Goal: Task Accomplishment & Management: Manage account settings

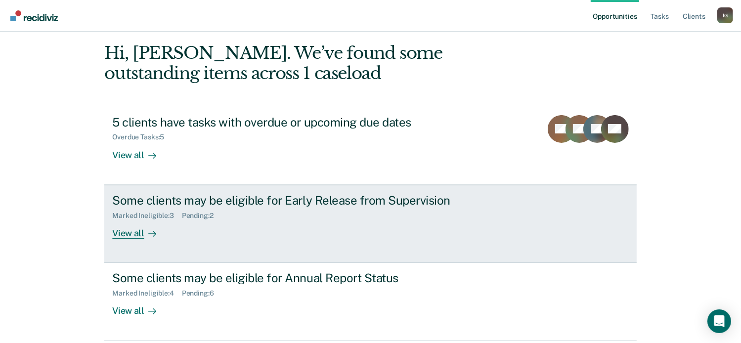
scroll to position [77, 0]
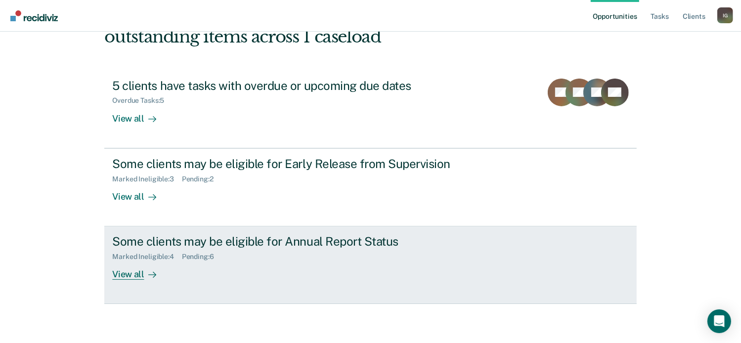
click at [350, 254] on div "Marked Ineligible : 4 Pending : 6" at bounding box center [285, 255] width 347 height 12
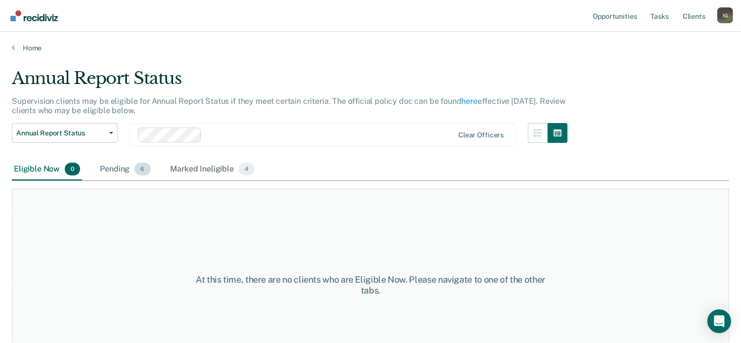
click at [142, 172] on span "6" at bounding box center [142, 169] width 16 height 13
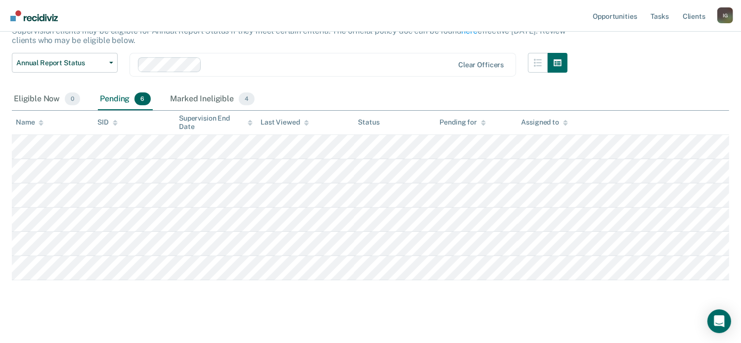
scroll to position [77, 0]
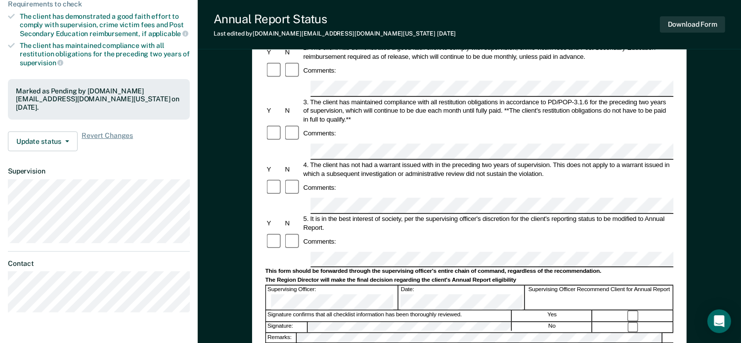
scroll to position [198, 0]
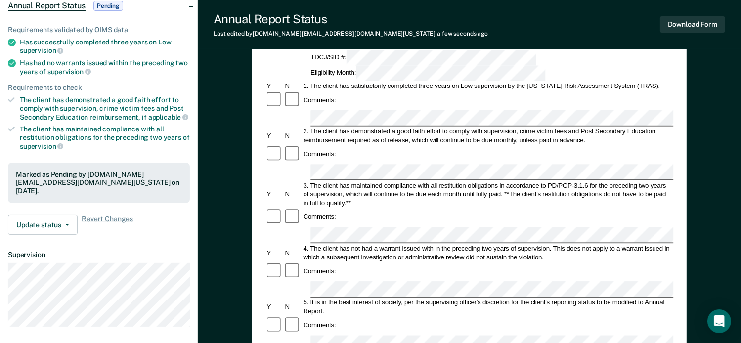
scroll to position [49, 0]
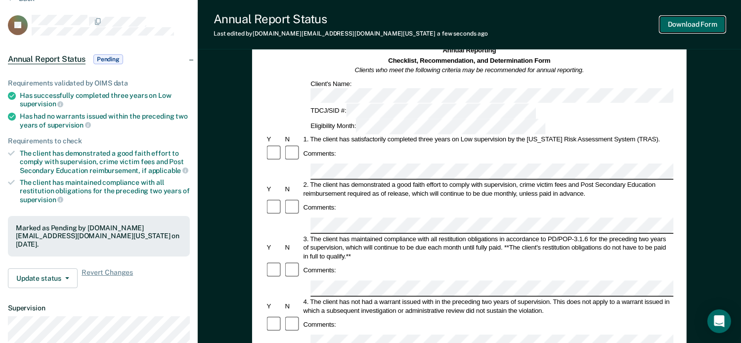
click at [676, 26] on button "Download Form" at bounding box center [692, 24] width 65 height 16
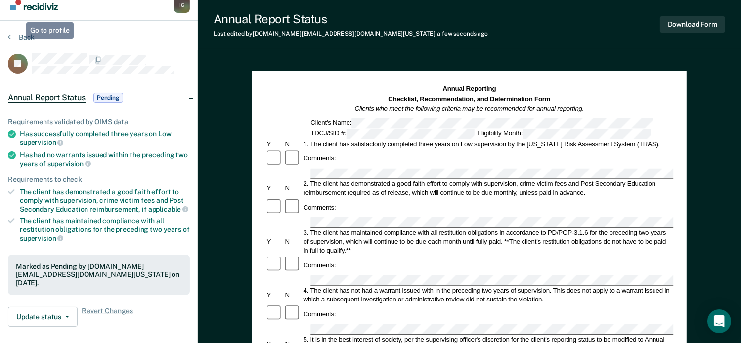
scroll to position [0, 0]
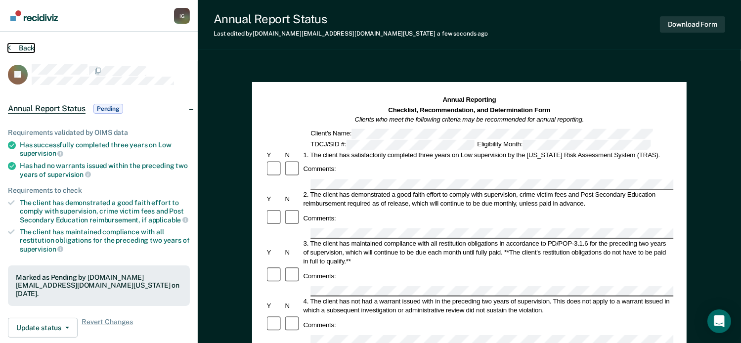
click at [21, 46] on button "Back" at bounding box center [21, 48] width 27 height 9
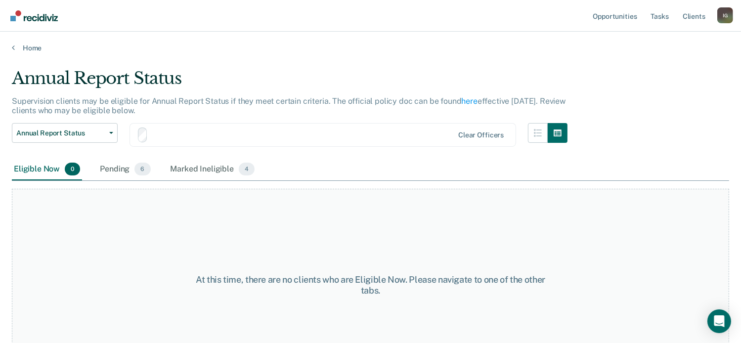
scroll to position [38, 0]
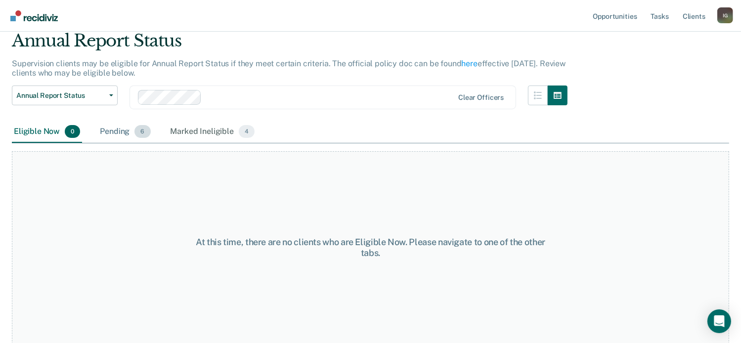
click at [137, 132] on span "6" at bounding box center [142, 131] width 16 height 13
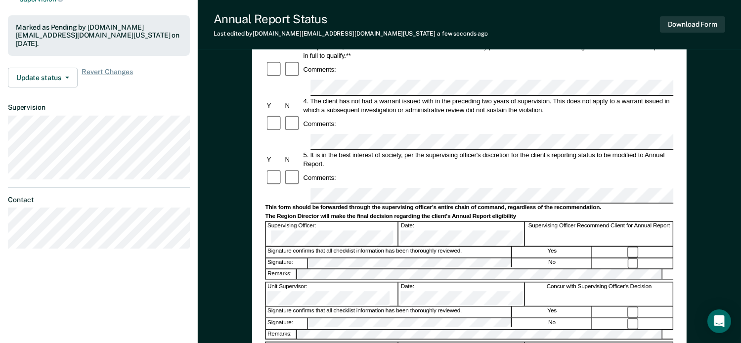
scroll to position [247, 0]
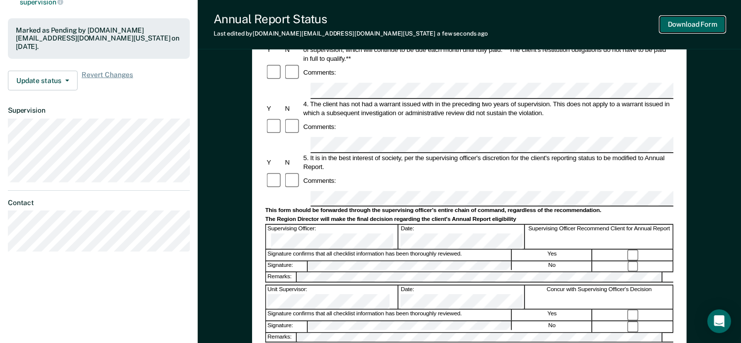
click at [682, 28] on button "Download Form" at bounding box center [692, 24] width 65 height 16
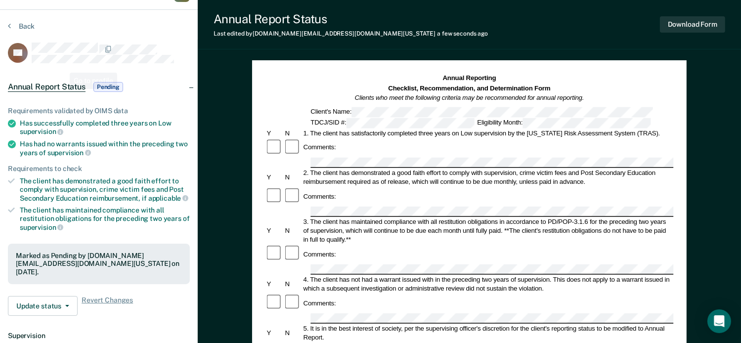
scroll to position [0, 0]
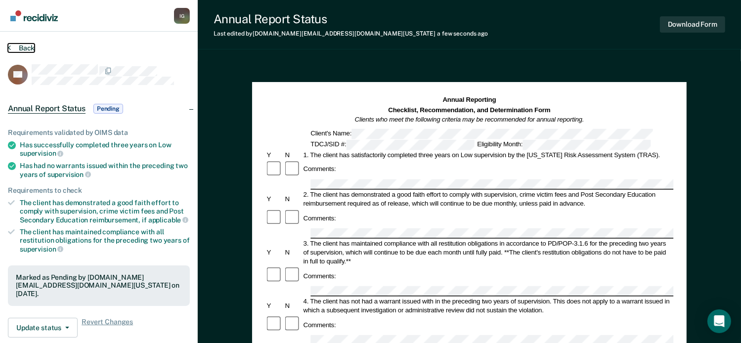
click at [15, 48] on button "Back" at bounding box center [21, 48] width 27 height 9
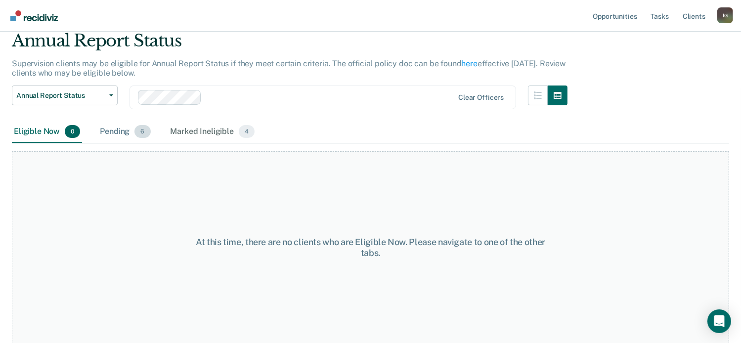
click at [144, 135] on span "6" at bounding box center [142, 131] width 16 height 13
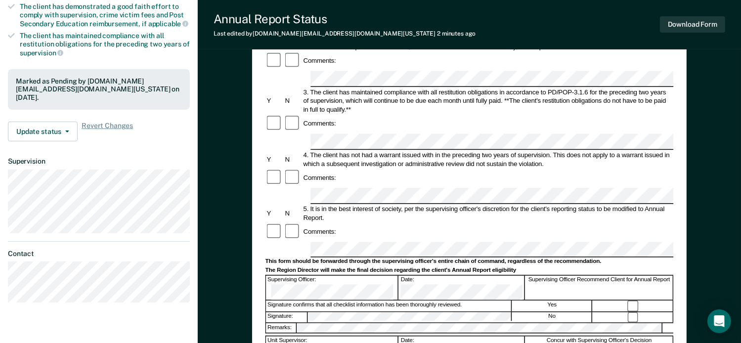
scroll to position [247, 0]
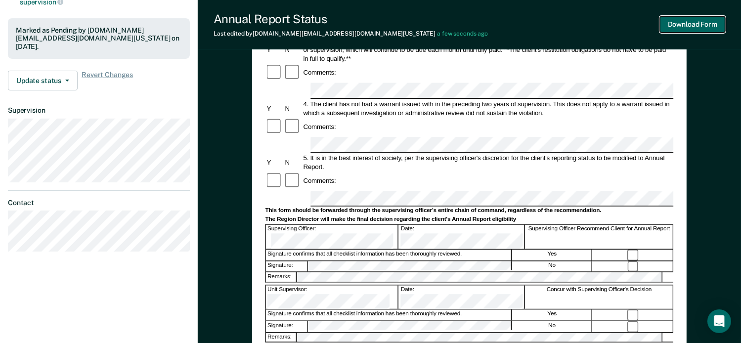
click at [684, 27] on button "Download Form" at bounding box center [692, 24] width 65 height 16
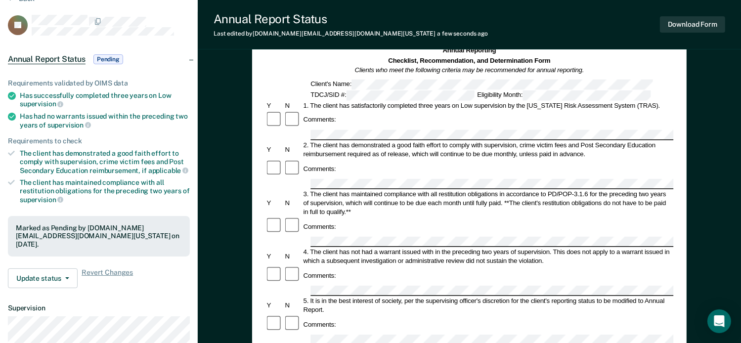
scroll to position [0, 0]
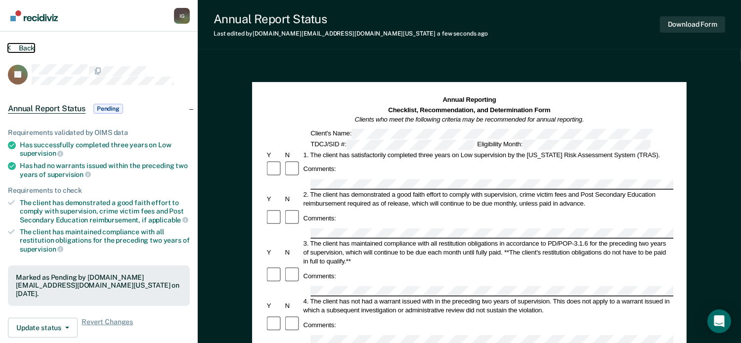
click at [19, 47] on button "Back" at bounding box center [21, 48] width 27 height 9
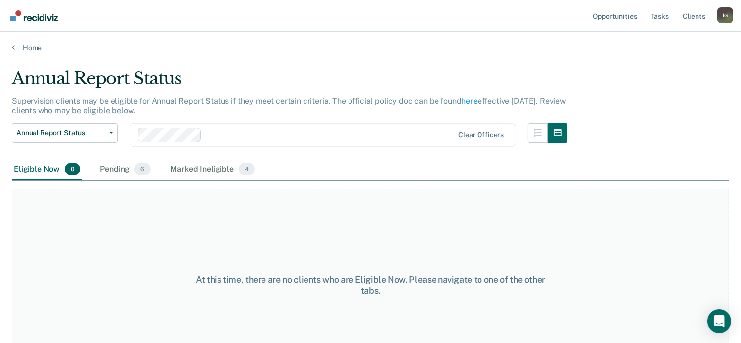
scroll to position [38, 0]
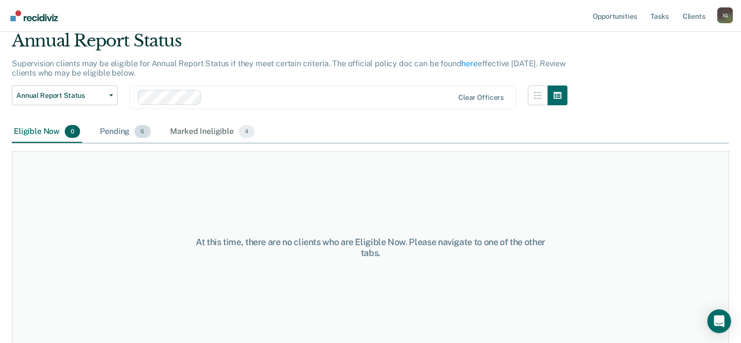
click at [147, 131] on span "6" at bounding box center [142, 131] width 16 height 13
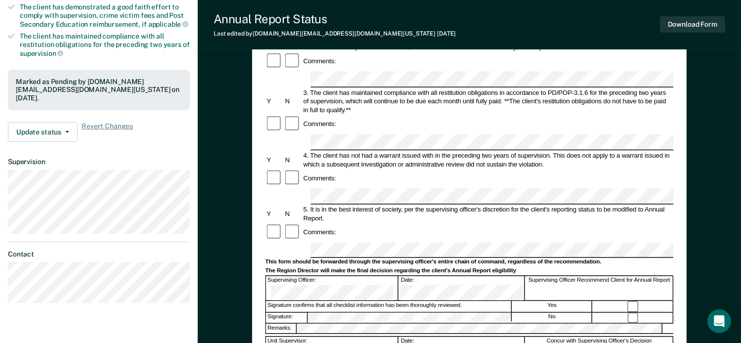
scroll to position [198, 0]
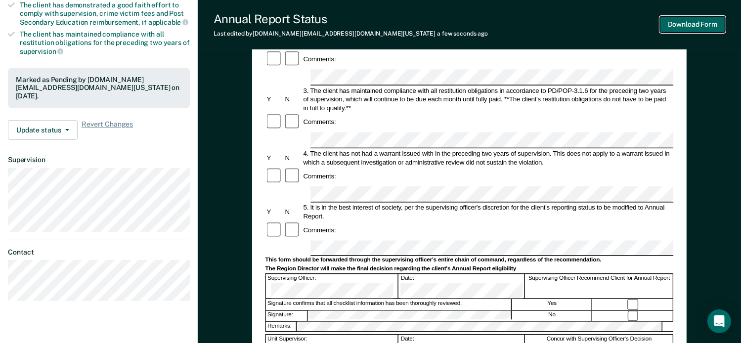
click at [686, 28] on button "Download Form" at bounding box center [692, 24] width 65 height 16
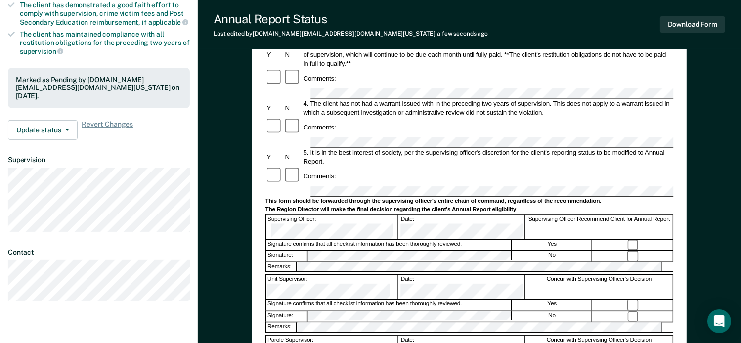
scroll to position [0, 0]
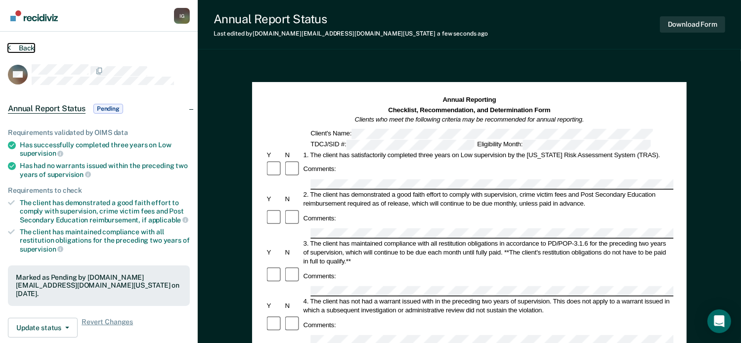
click at [27, 48] on button "Back" at bounding box center [21, 48] width 27 height 9
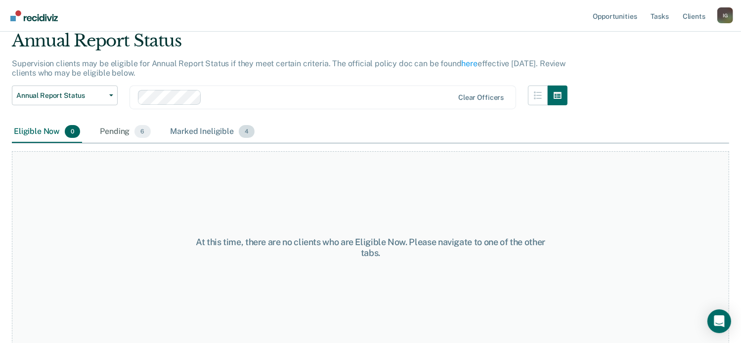
click at [244, 130] on span "4" at bounding box center [247, 131] width 16 height 13
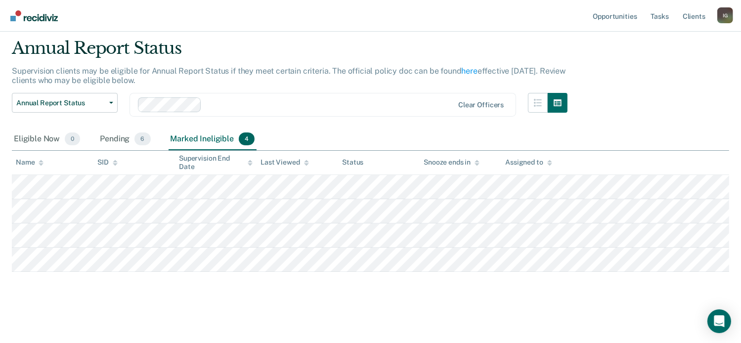
scroll to position [29, 0]
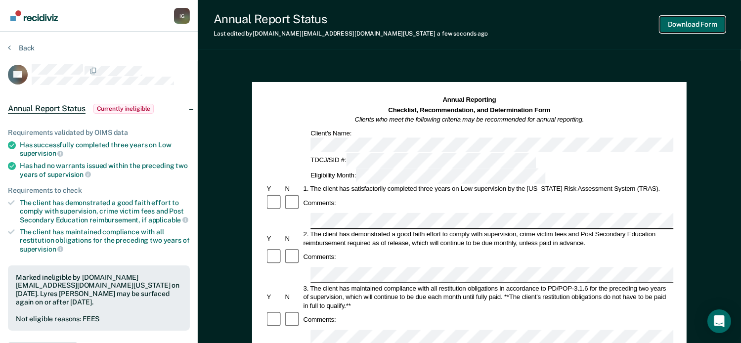
click at [682, 23] on button "Download Form" at bounding box center [692, 24] width 65 height 16
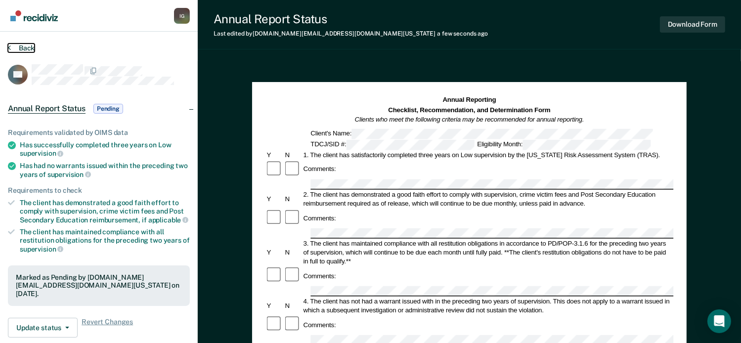
click at [20, 47] on button "Back" at bounding box center [21, 48] width 27 height 9
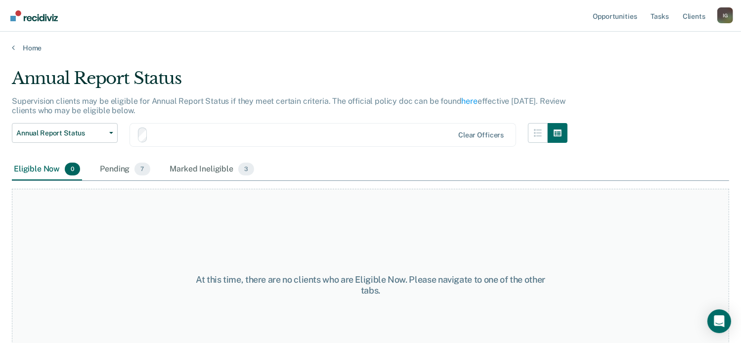
scroll to position [29, 0]
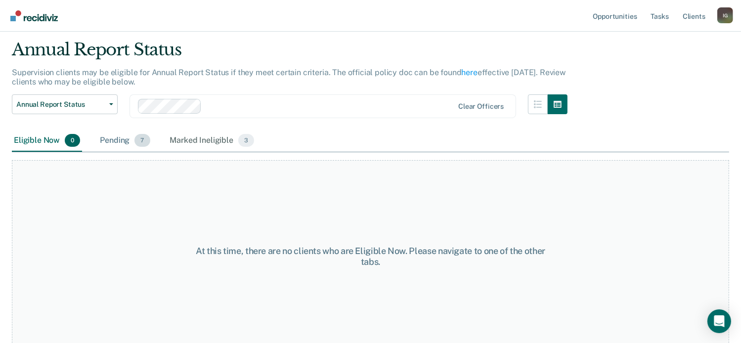
click at [141, 139] on span "7" at bounding box center [141, 140] width 15 height 13
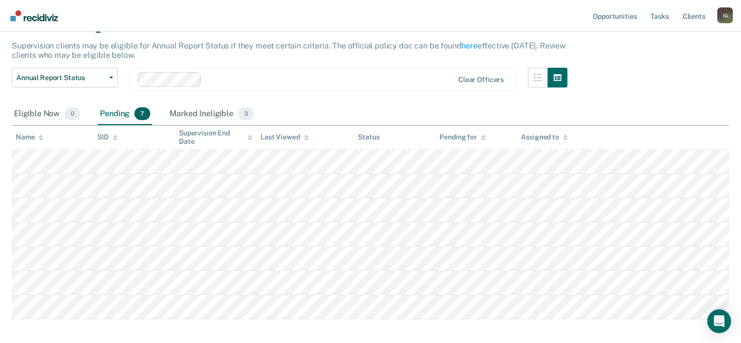
scroll to position [78, 0]
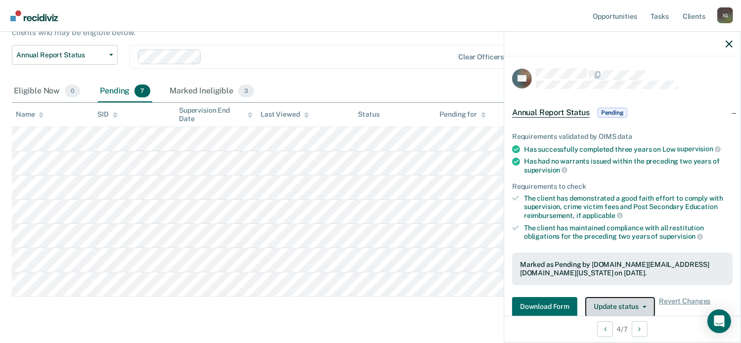
click at [611, 299] on button "Update status" at bounding box center [620, 307] width 70 height 20
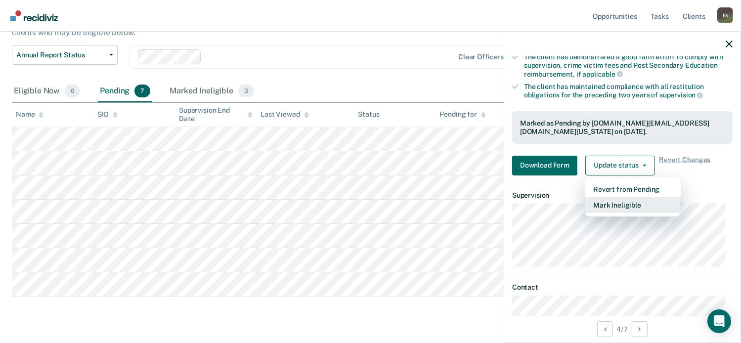
click at [609, 199] on button "Mark Ineligible" at bounding box center [632, 205] width 95 height 16
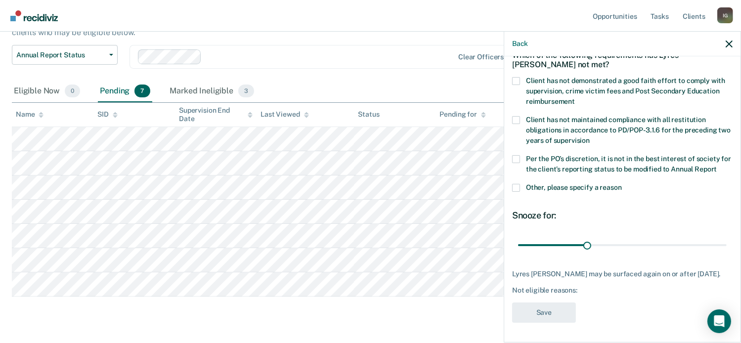
click at [519, 155] on span at bounding box center [516, 159] width 8 height 8
click at [717, 166] on input "Per the PO’s discretion, it is not in the best interest of society for the clie…" at bounding box center [717, 166] width 0 height 0
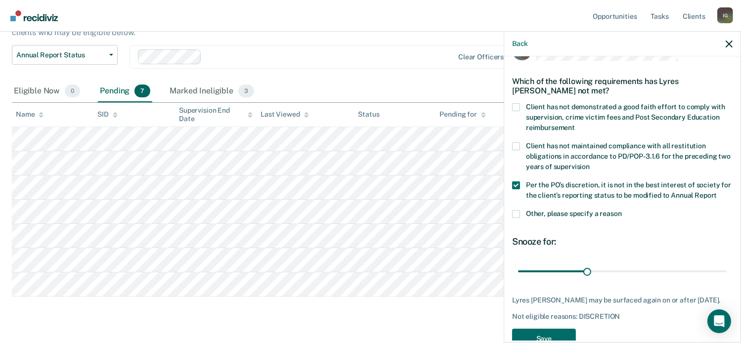
scroll to position [14, 0]
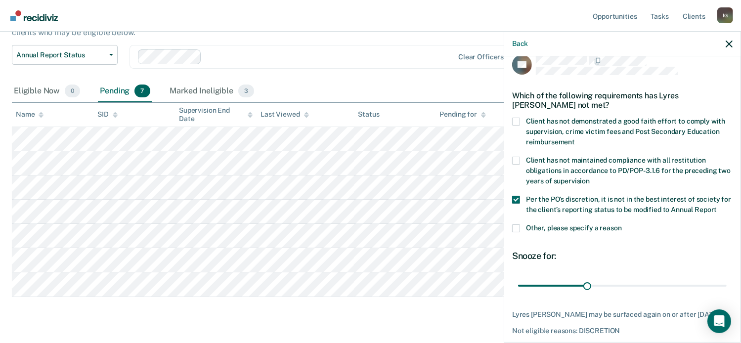
click at [519, 123] on span at bounding box center [516, 122] width 8 height 8
click at [575, 138] on input "Client has not demonstrated a good faith effort to comply with supervision, cri…" at bounding box center [575, 138] width 0 height 0
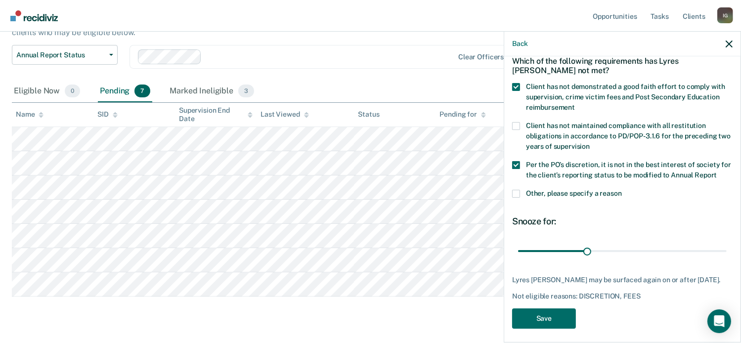
scroll to position [63, 0]
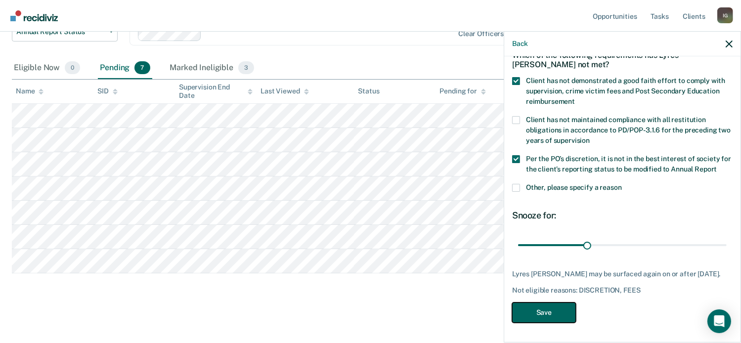
click at [562, 313] on button "Save" at bounding box center [544, 313] width 64 height 20
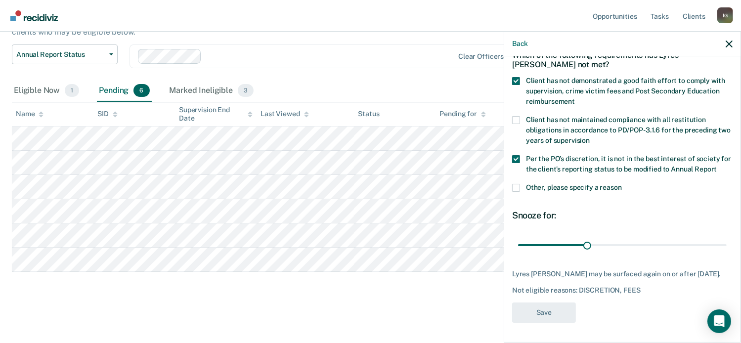
scroll to position [77, 0]
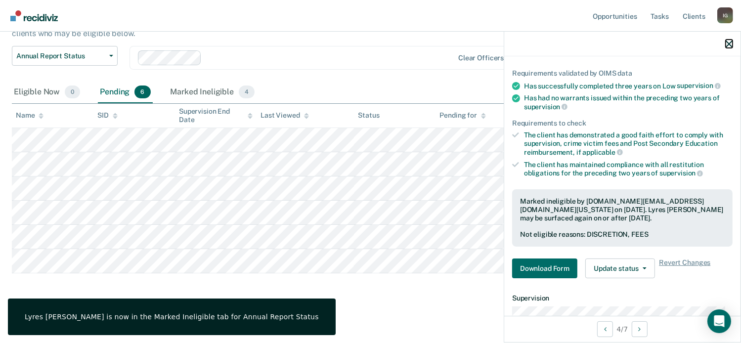
click at [727, 43] on icon "button" at bounding box center [729, 44] width 7 height 7
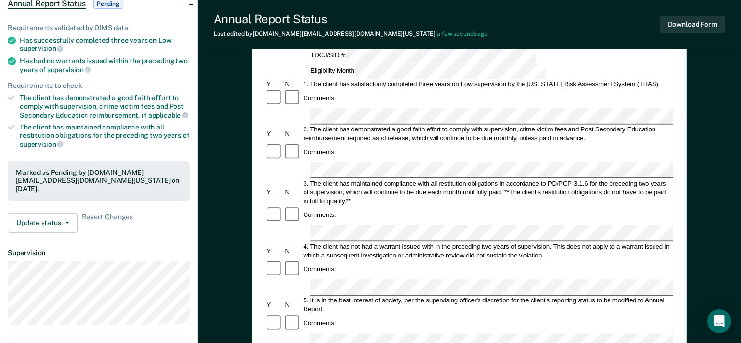
scroll to position [99, 0]
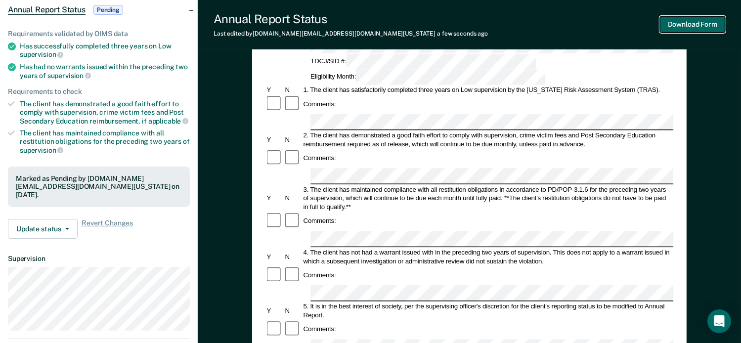
click at [677, 28] on button "Download Form" at bounding box center [692, 24] width 65 height 16
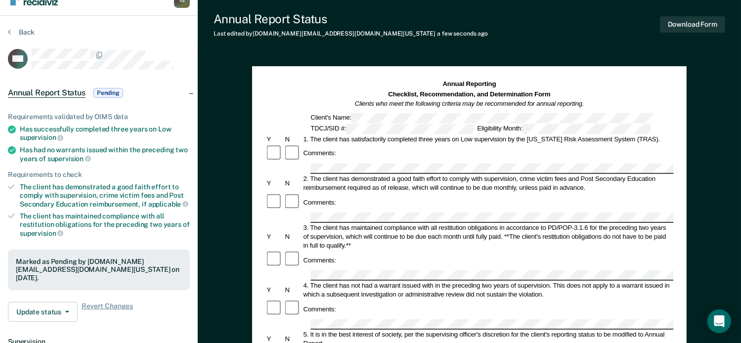
scroll to position [0, 0]
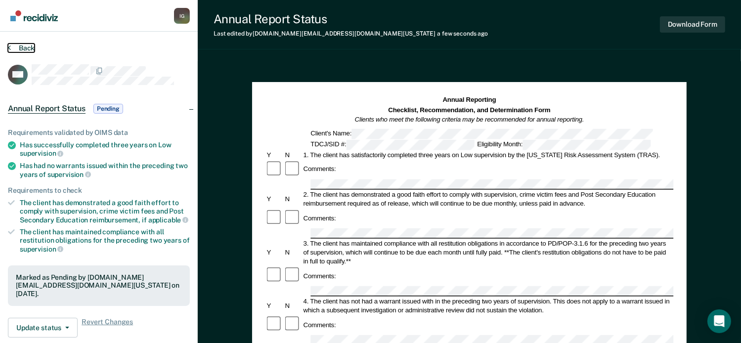
click at [26, 51] on button "Back" at bounding box center [21, 48] width 27 height 9
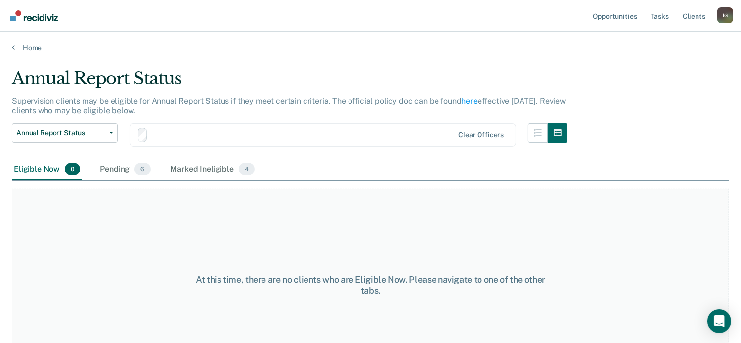
scroll to position [38, 0]
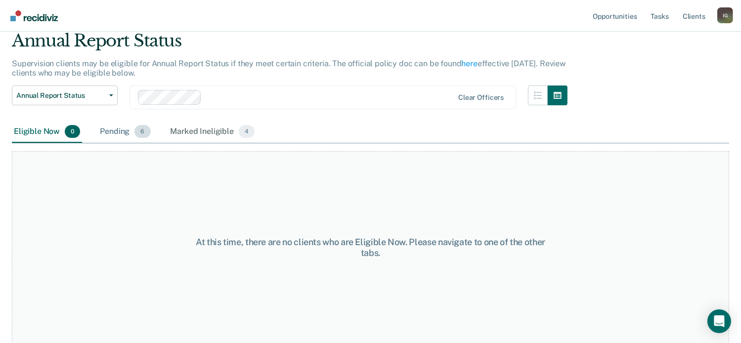
click at [139, 132] on span "6" at bounding box center [142, 131] width 16 height 13
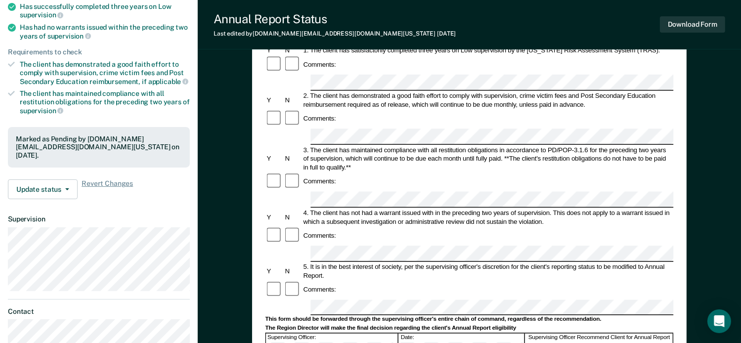
scroll to position [198, 0]
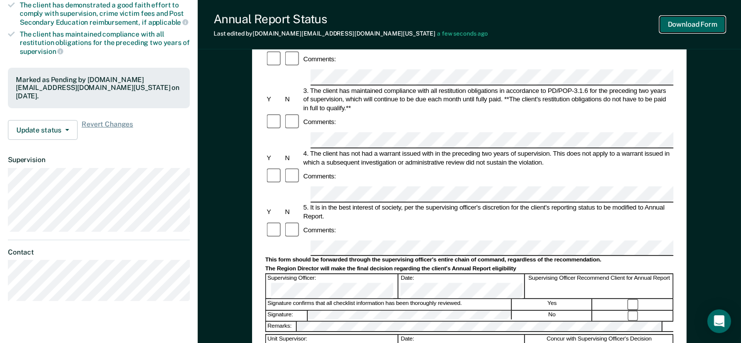
click at [678, 28] on button "Download Form" at bounding box center [692, 24] width 65 height 16
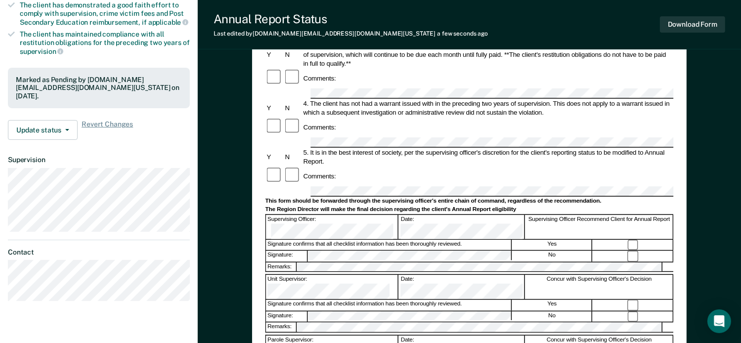
scroll to position [0, 0]
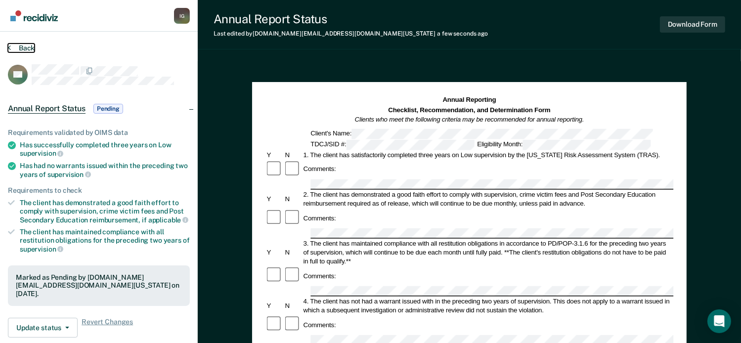
click at [27, 49] on button "Back" at bounding box center [21, 48] width 27 height 9
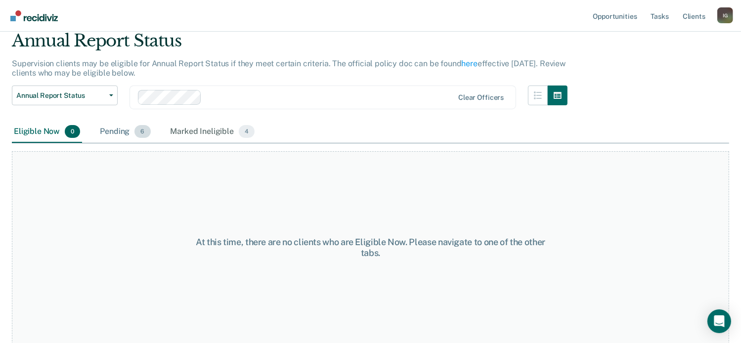
click at [140, 133] on span "6" at bounding box center [142, 131] width 16 height 13
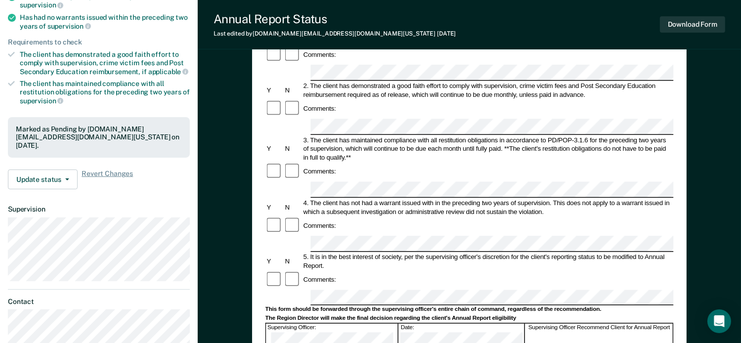
scroll to position [297, 0]
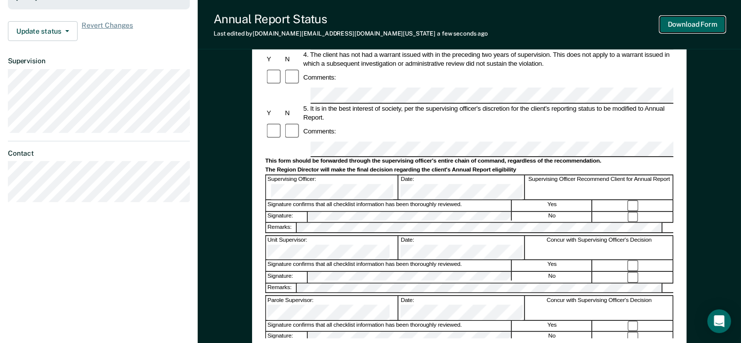
click at [702, 23] on button "Download Form" at bounding box center [692, 24] width 65 height 16
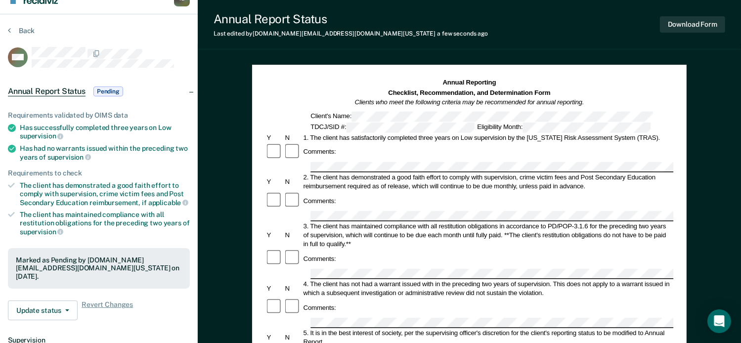
scroll to position [0, 0]
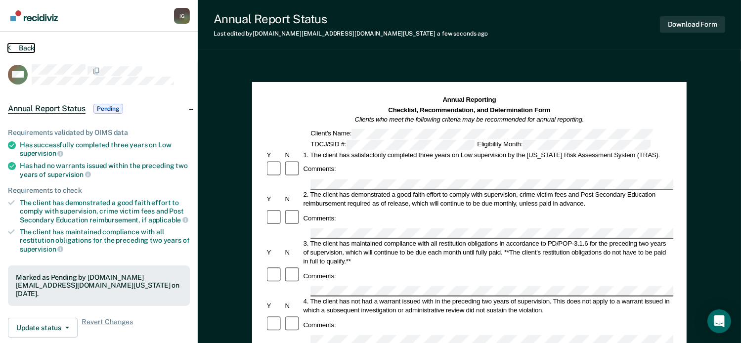
click at [22, 47] on button "Back" at bounding box center [21, 48] width 27 height 9
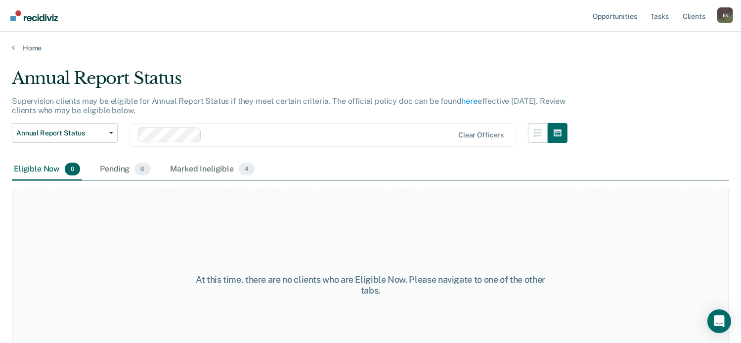
scroll to position [38, 0]
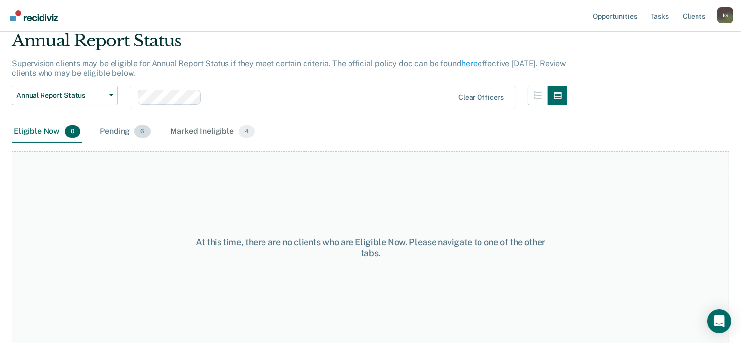
click at [143, 131] on span "6" at bounding box center [142, 131] width 16 height 13
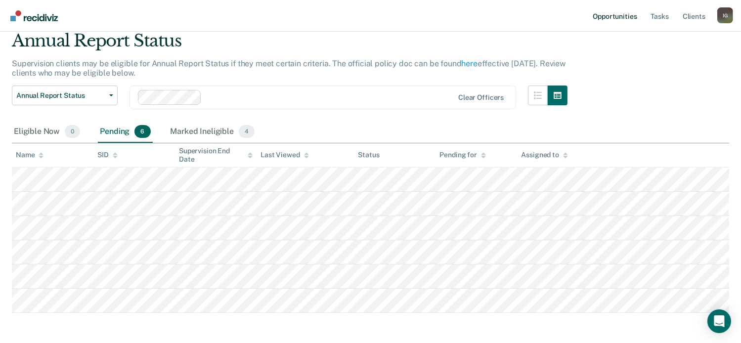
click at [617, 21] on link "Opportunities" at bounding box center [615, 16] width 48 height 32
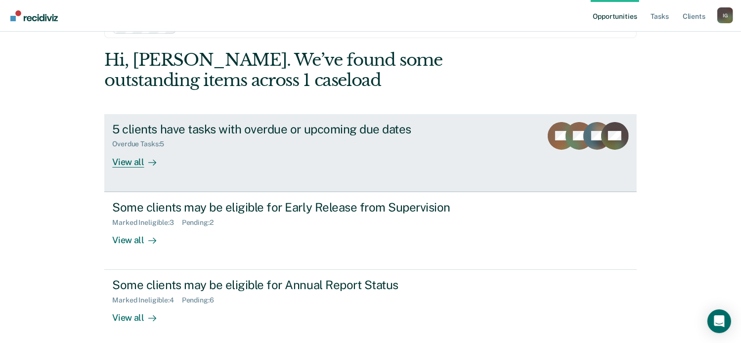
scroll to position [49, 0]
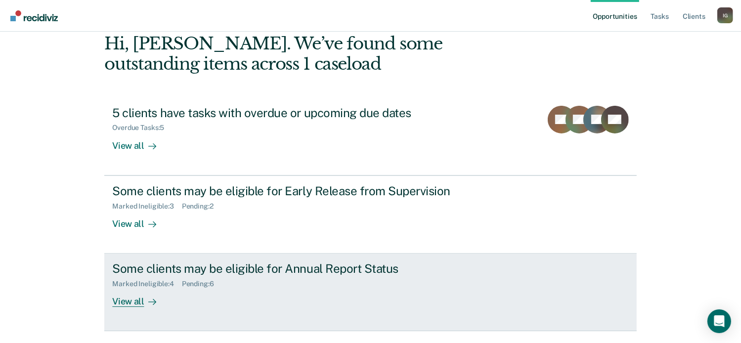
click at [425, 291] on div "Some clients may be eligible for Annual Report Status Marked Ineligible : 4 Pen…" at bounding box center [297, 284] width 371 height 45
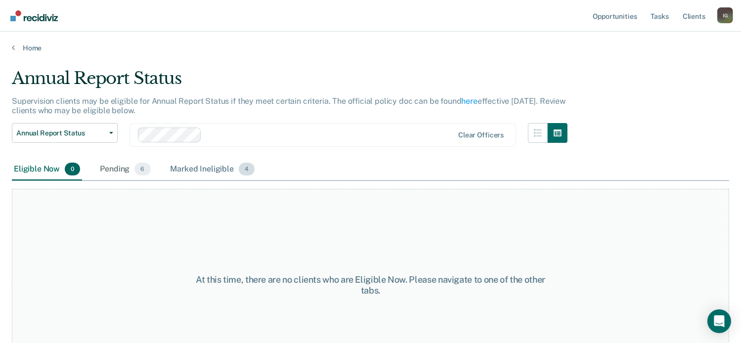
click at [213, 171] on div "Marked Ineligible 4" at bounding box center [213, 170] width 88 height 22
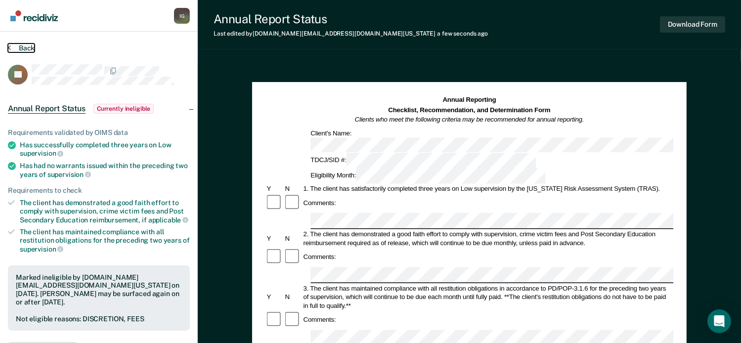
click at [32, 47] on button "Back" at bounding box center [21, 48] width 27 height 9
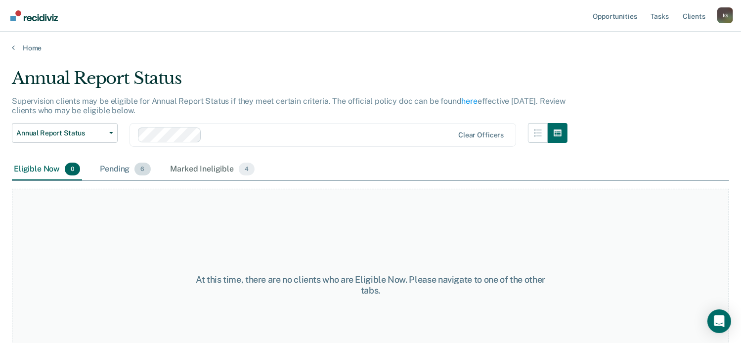
click at [145, 167] on span "6" at bounding box center [142, 169] width 16 height 13
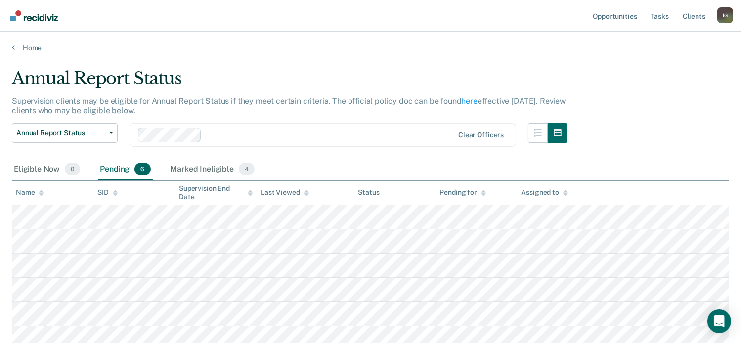
scroll to position [49, 0]
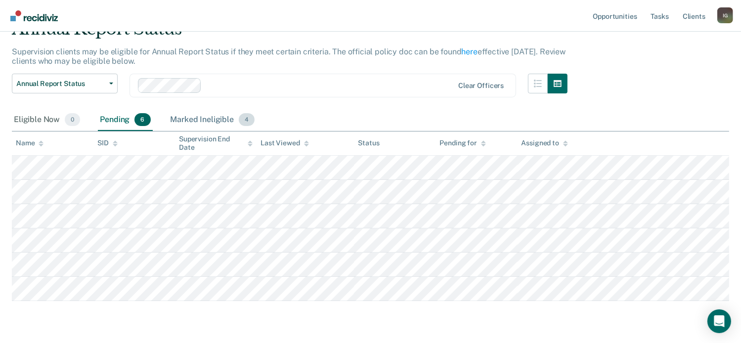
click at [223, 119] on div "Marked Ineligible 4" at bounding box center [213, 120] width 88 height 22
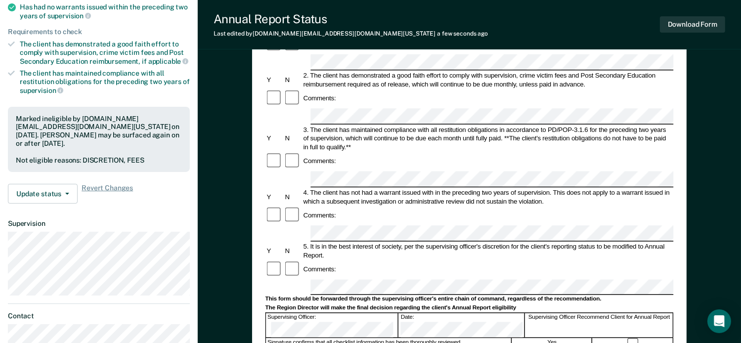
scroll to position [99, 0]
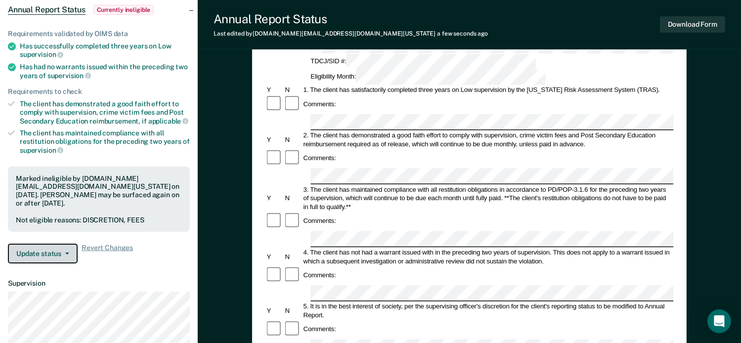
click at [58, 244] on button "Update status" at bounding box center [43, 254] width 70 height 20
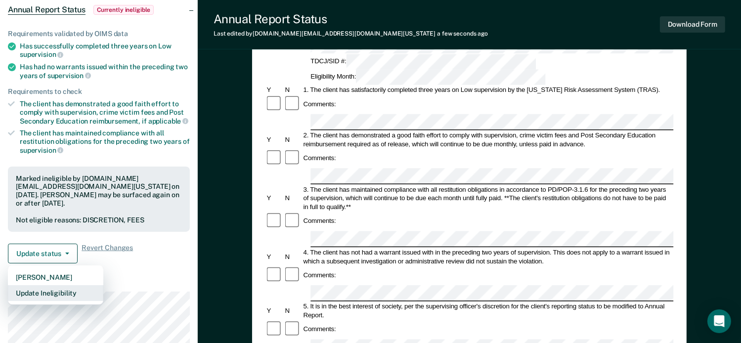
click at [69, 285] on button "Update Ineligibility" at bounding box center [55, 293] width 95 height 16
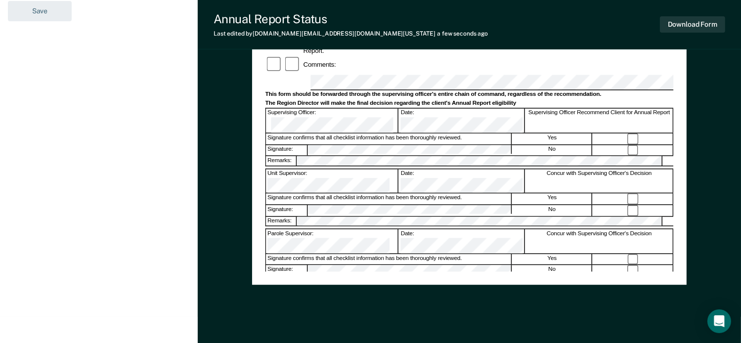
scroll to position [382, 0]
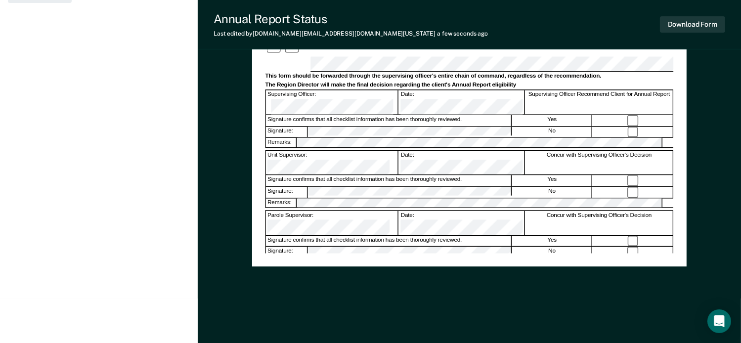
click at [686, 34] on div "Download Form" at bounding box center [692, 24] width 65 height 25
click at [686, 28] on button "Download Form" at bounding box center [692, 24] width 65 height 16
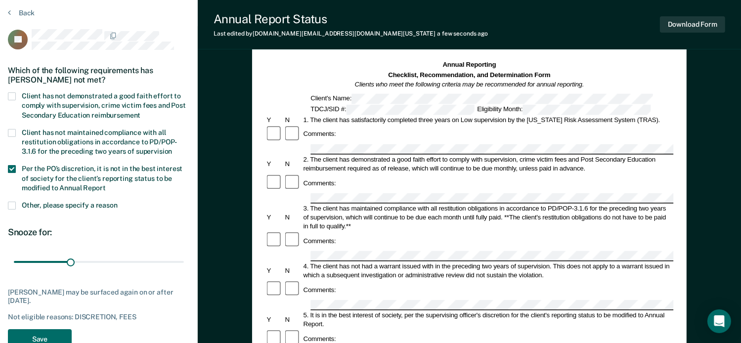
scroll to position [0, 0]
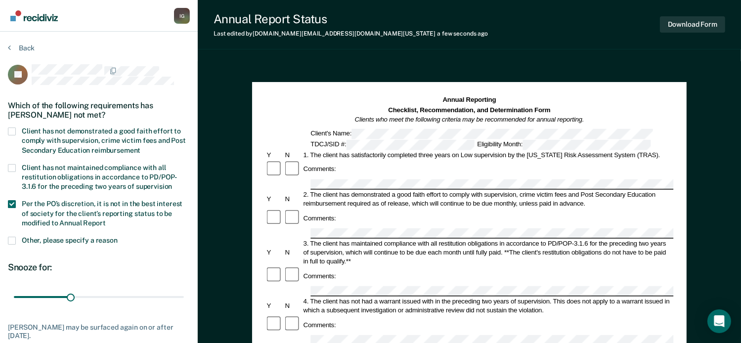
click at [9, 128] on span at bounding box center [12, 132] width 8 height 8
click at [140, 147] on input "Client has not demonstrated a good faith effort to comply with supervision, cri…" at bounding box center [140, 147] width 0 height 0
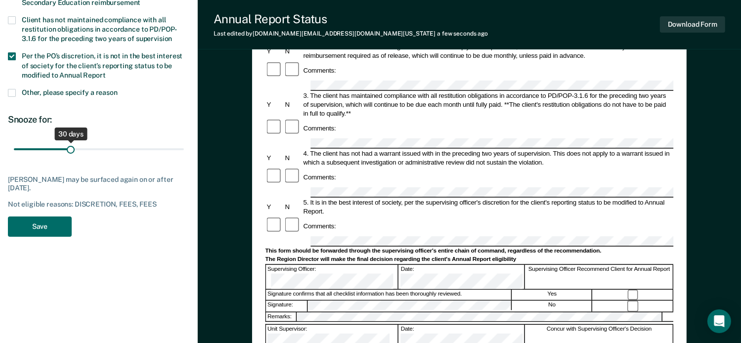
scroll to position [148, 0]
click at [44, 227] on button "Save" at bounding box center [40, 226] width 64 height 20
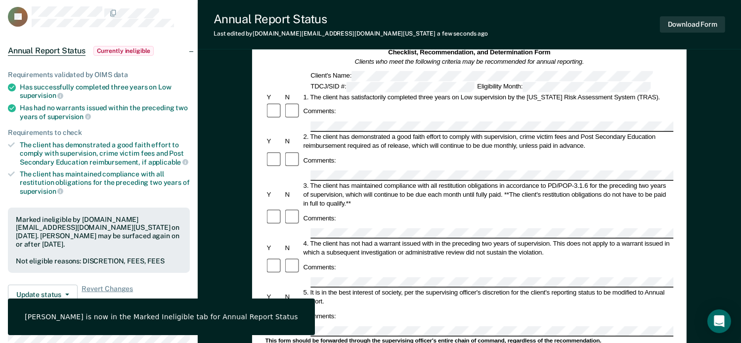
scroll to position [0, 0]
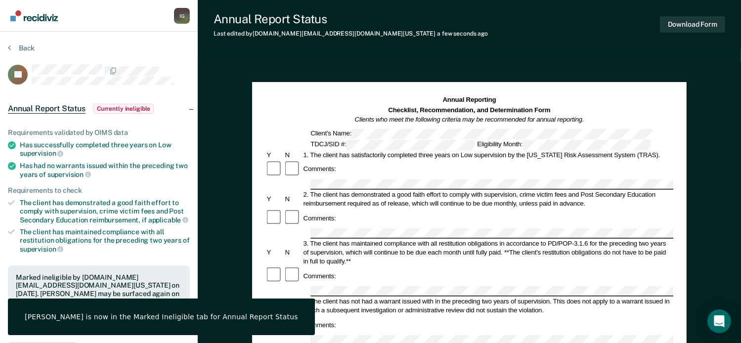
click at [27, 43] on section "Back AJ Annual Report Status Currently ineligible Requirements validated by OIM…" at bounding box center [99, 292] width 198 height 521
click at [27, 44] on button "Back" at bounding box center [21, 48] width 27 height 9
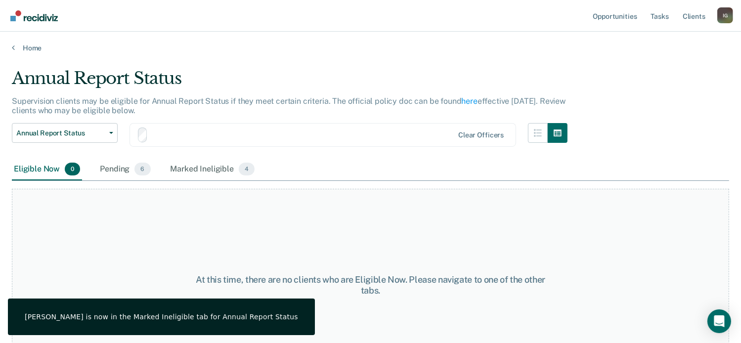
scroll to position [29, 0]
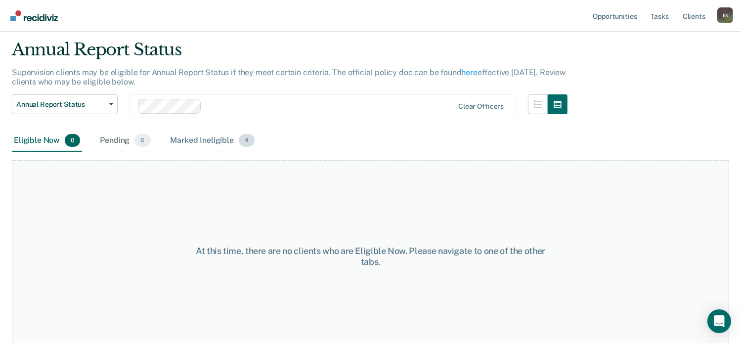
click at [246, 139] on span "4" at bounding box center [247, 140] width 16 height 13
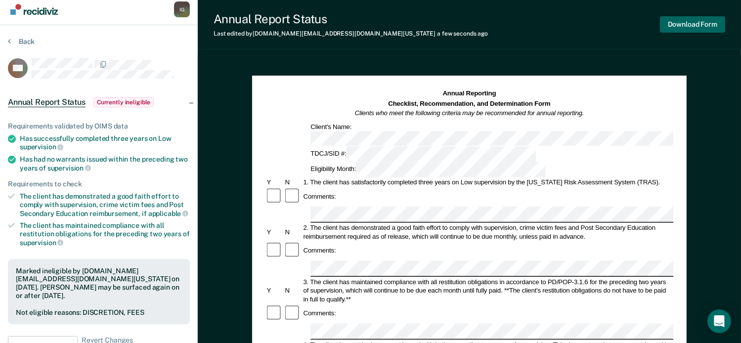
scroll to position [49, 0]
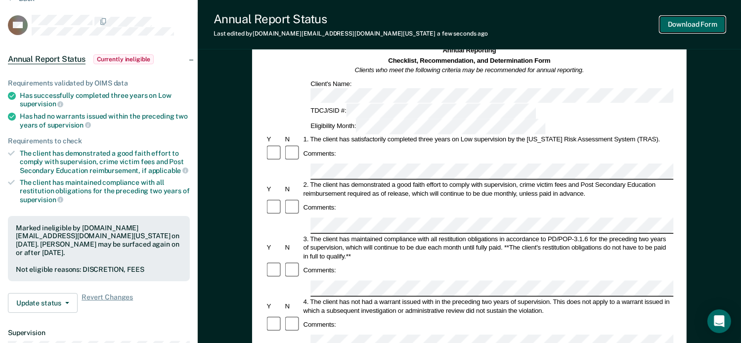
click at [692, 26] on button "Download Form" at bounding box center [692, 24] width 65 height 16
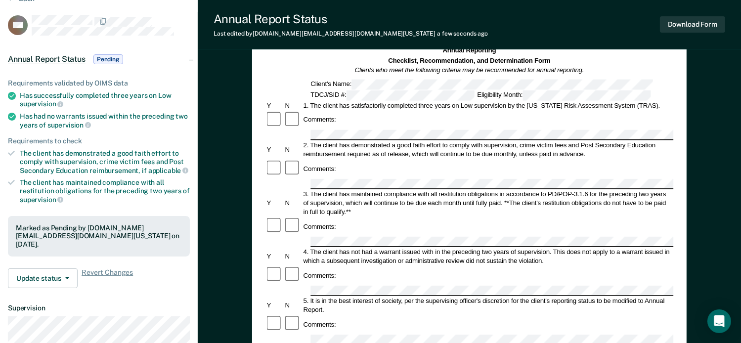
scroll to position [0, 0]
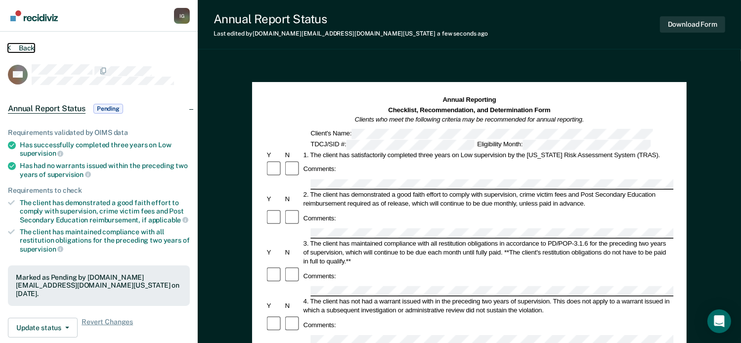
click at [18, 51] on button "Back" at bounding box center [21, 48] width 27 height 9
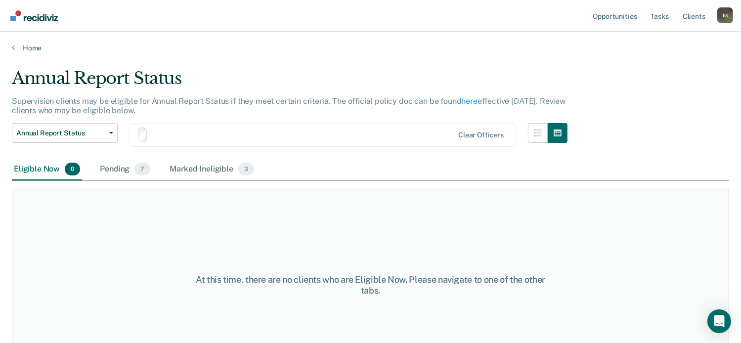
scroll to position [29, 0]
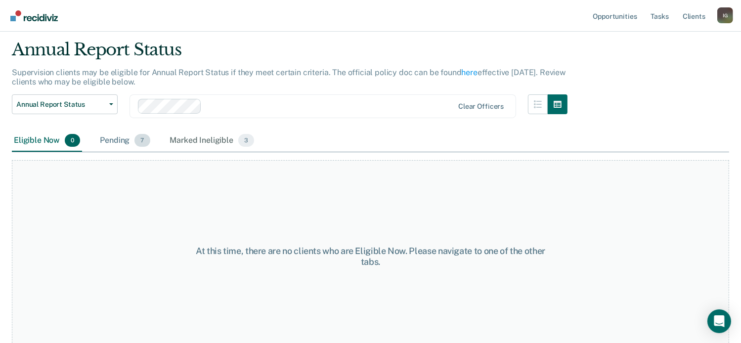
click at [142, 140] on span "7" at bounding box center [141, 140] width 15 height 13
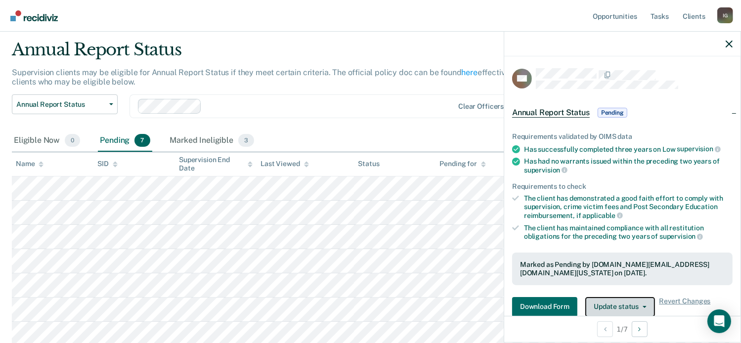
click at [636, 305] on button "Update status" at bounding box center [620, 307] width 70 height 20
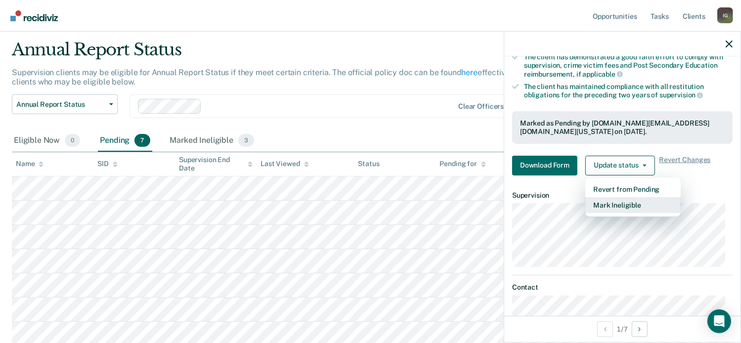
click at [613, 206] on button "Mark Ineligible" at bounding box center [632, 205] width 95 height 16
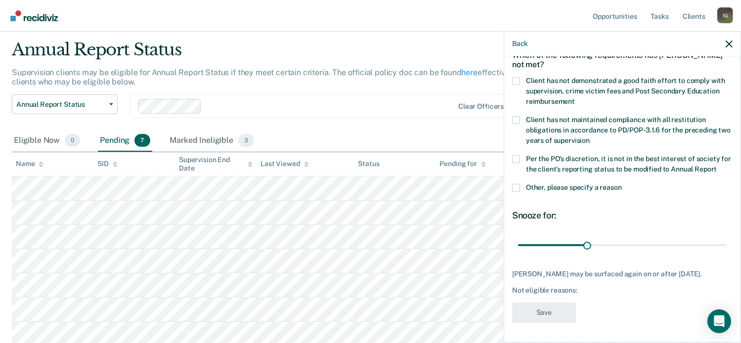
scroll to position [71, 0]
click at [517, 77] on label "Client has not demonstrated a good faith effort to comply with supervision, cri…" at bounding box center [622, 92] width 220 height 31
click at [575, 98] on input "Client has not demonstrated a good faith effort to comply with supervision, cri…" at bounding box center [575, 98] width 0 height 0
click at [517, 155] on span at bounding box center [516, 159] width 8 height 8
click at [717, 166] on input "Per the PO’s discretion, it is not in the best interest of society for the clie…" at bounding box center [717, 166] width 0 height 0
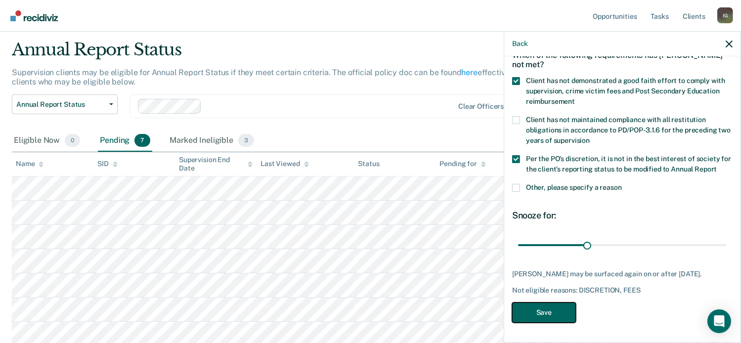
click at [557, 317] on button "Save" at bounding box center [544, 313] width 64 height 20
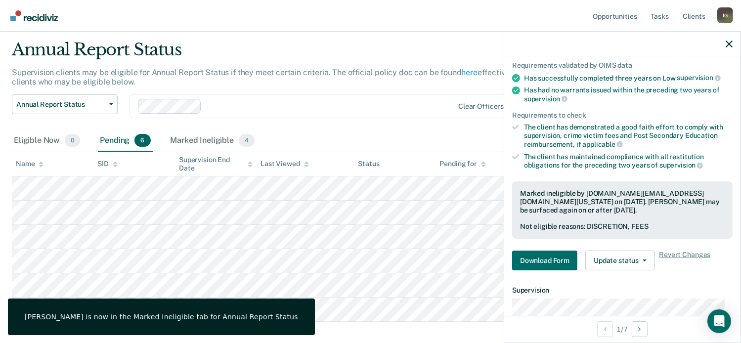
scroll to position [77, 0]
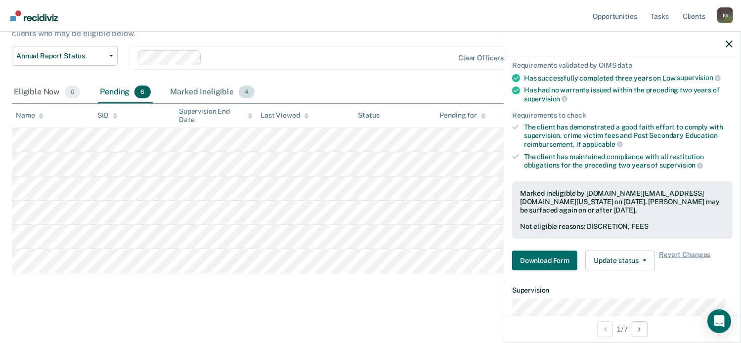
click at [244, 92] on span "4" at bounding box center [247, 92] width 16 height 13
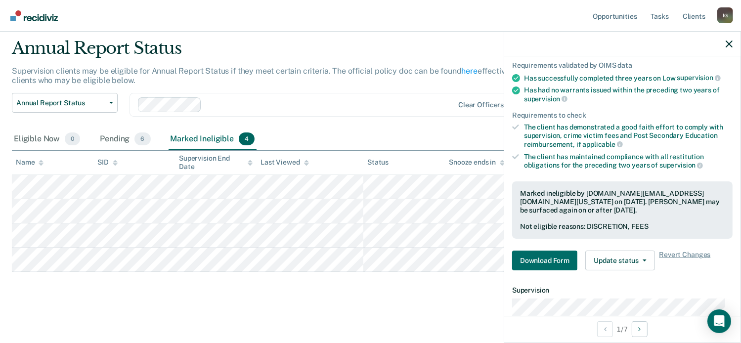
scroll to position [29, 0]
click at [727, 41] on icon "button" at bounding box center [729, 44] width 7 height 7
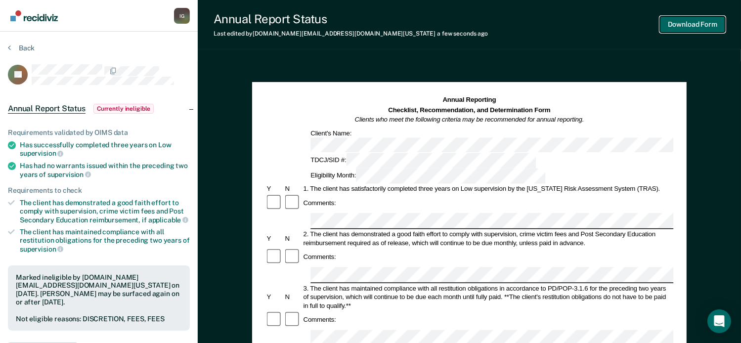
click at [695, 28] on button "Download Form" at bounding box center [692, 24] width 65 height 16
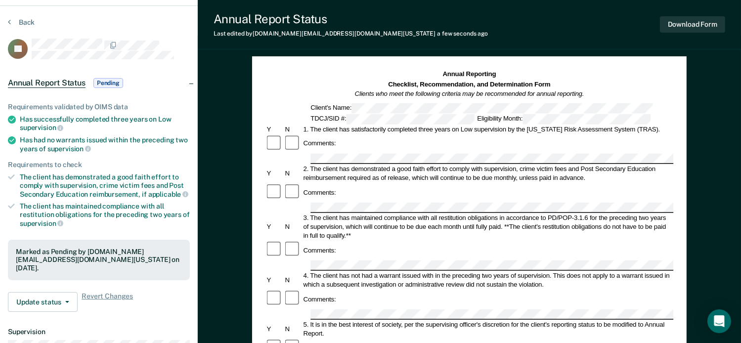
scroll to position [49, 0]
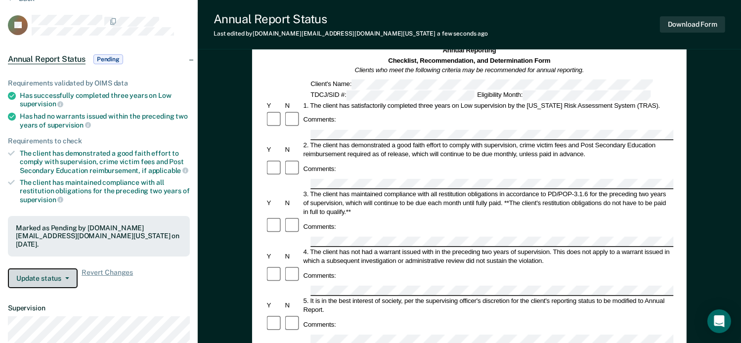
click at [51, 271] on button "Update status" at bounding box center [43, 278] width 70 height 20
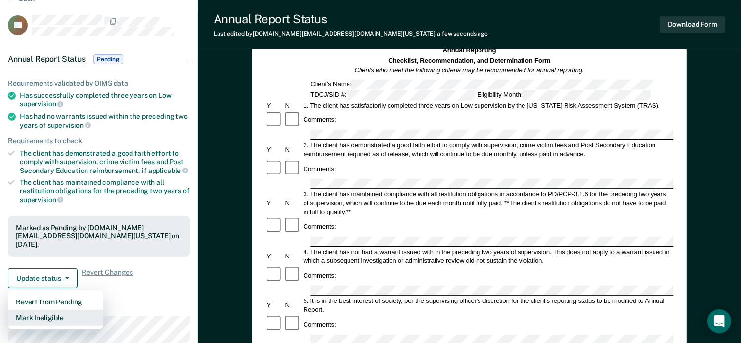
click at [59, 310] on button "Mark Ineligible" at bounding box center [55, 318] width 95 height 16
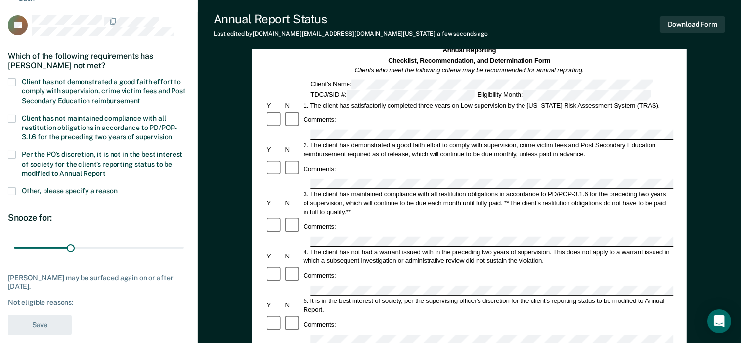
click at [14, 151] on span at bounding box center [12, 155] width 8 height 8
click at [106, 170] on input "Per the PO’s discretion, it is not in the best interest of society for the clie…" at bounding box center [106, 170] width 0 height 0
click at [12, 80] on span at bounding box center [12, 82] width 8 height 8
click at [140, 97] on input "Client has not demonstrated a good faith effort to comply with supervision, cri…" at bounding box center [140, 97] width 0 height 0
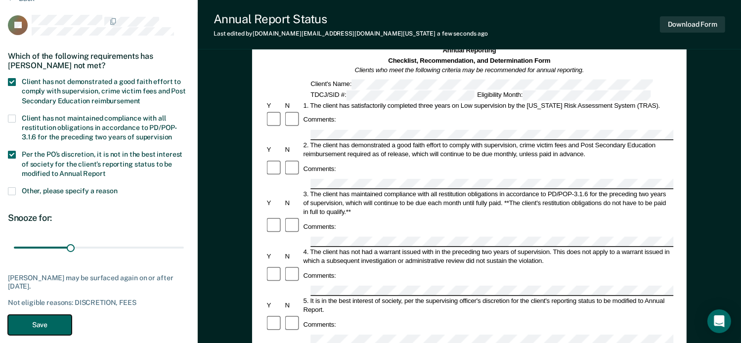
click at [50, 324] on button "Save" at bounding box center [40, 325] width 64 height 20
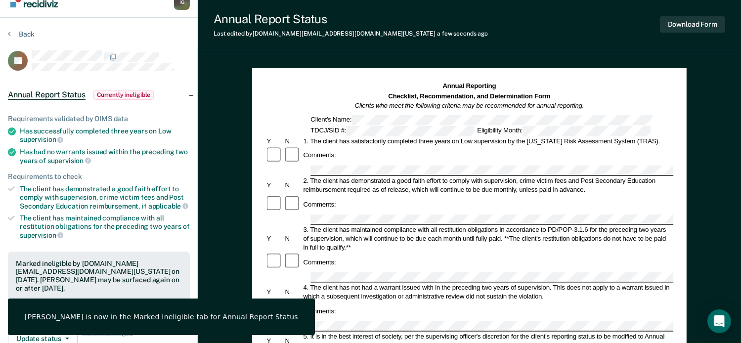
scroll to position [0, 0]
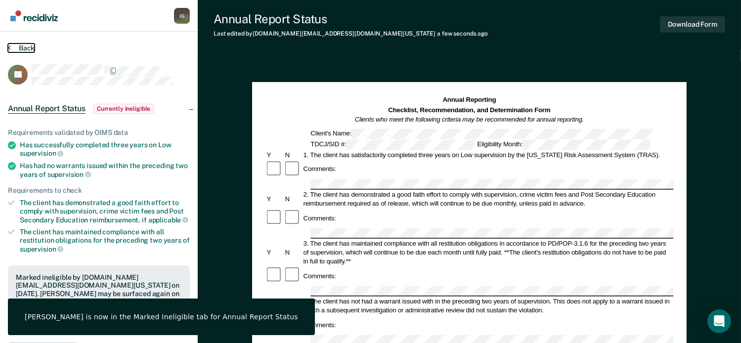
click at [20, 46] on button "Back" at bounding box center [21, 48] width 27 height 9
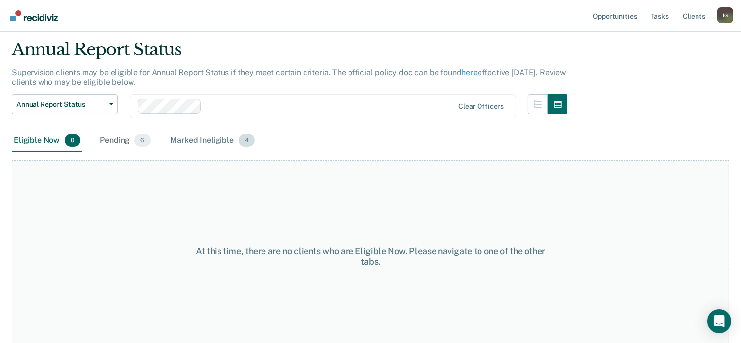
click at [245, 141] on span "4" at bounding box center [247, 140] width 16 height 13
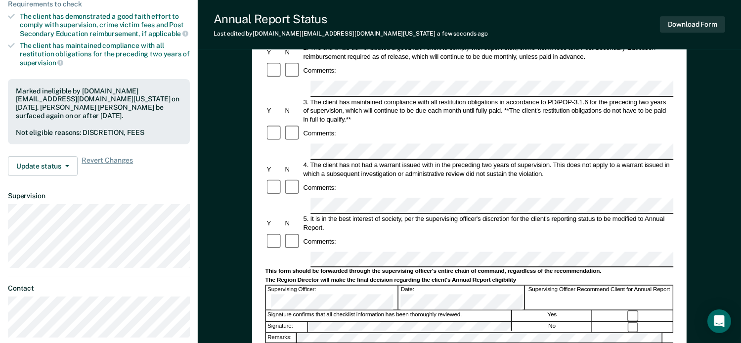
scroll to position [198, 0]
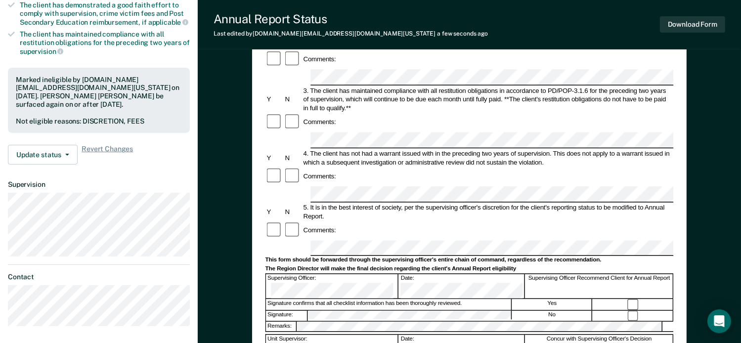
click at [446, 299] on div "Signature confirms that all checklist information has been thoroughly reviewed." at bounding box center [389, 304] width 246 height 11
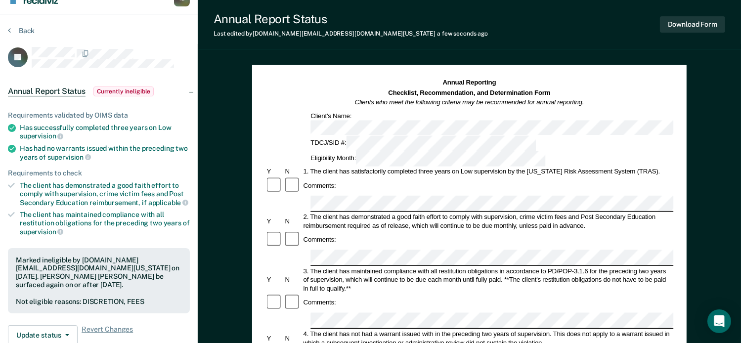
scroll to position [0, 0]
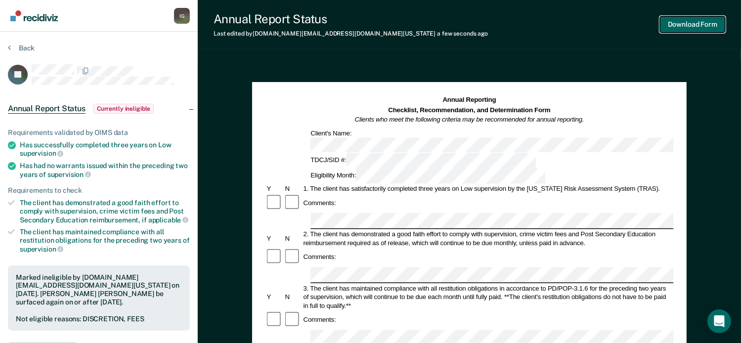
click at [690, 28] on button "Download Form" at bounding box center [692, 24] width 65 height 16
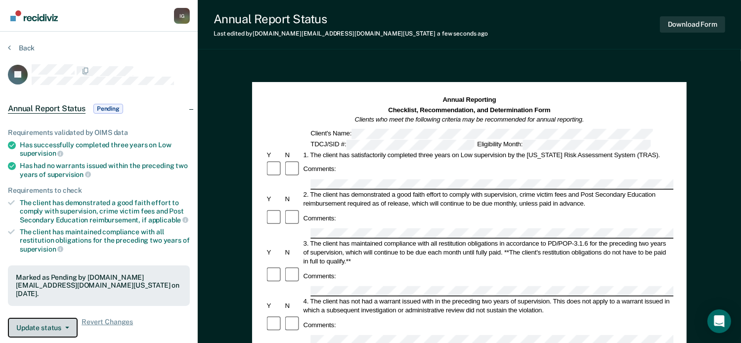
click at [53, 318] on button "Update status" at bounding box center [43, 328] width 70 height 20
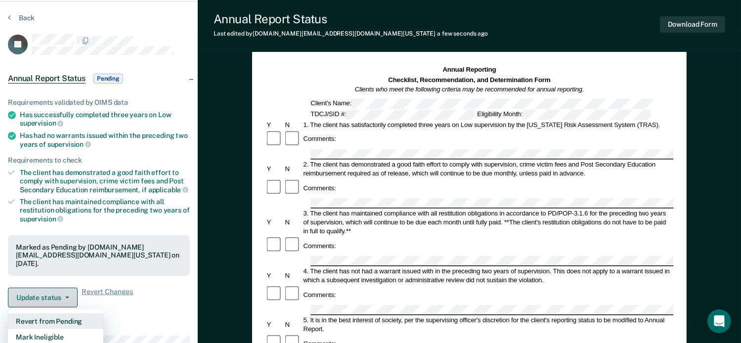
scroll to position [54, 0]
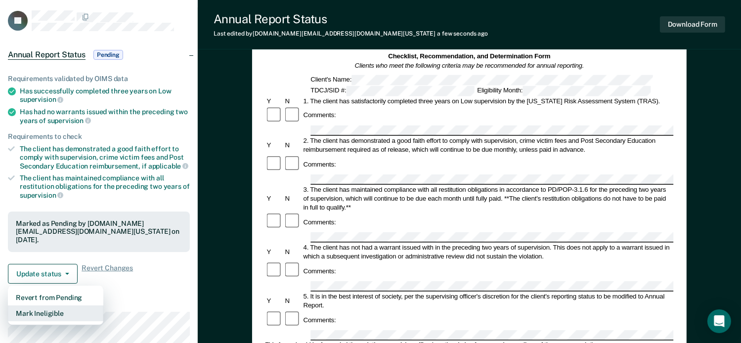
click at [57, 309] on button "Mark Ineligible" at bounding box center [55, 314] width 95 height 16
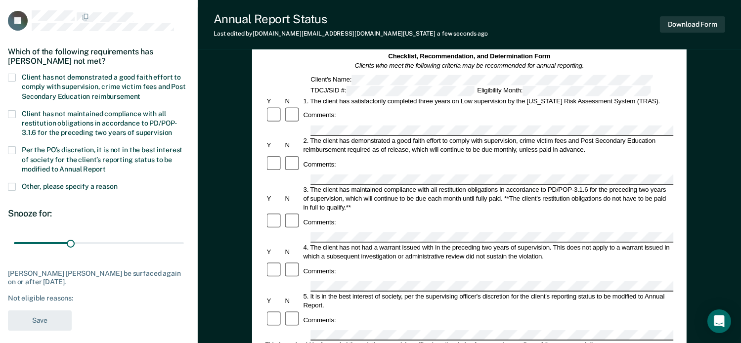
click at [13, 75] on span at bounding box center [12, 78] width 8 height 8
click at [140, 93] on input "Client has not demonstrated a good faith effort to comply with supervision, cri…" at bounding box center [140, 93] width 0 height 0
click at [13, 149] on span at bounding box center [12, 150] width 8 height 8
click at [106, 166] on input "Per the PO’s discretion, it is not in the best interest of society for the clie…" at bounding box center [106, 166] width 0 height 0
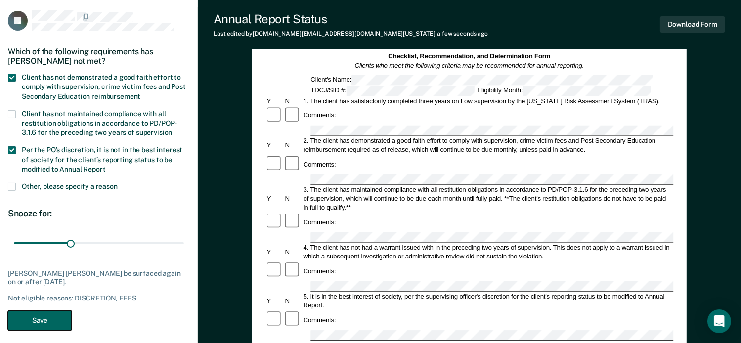
click at [43, 323] on button "Save" at bounding box center [40, 320] width 64 height 20
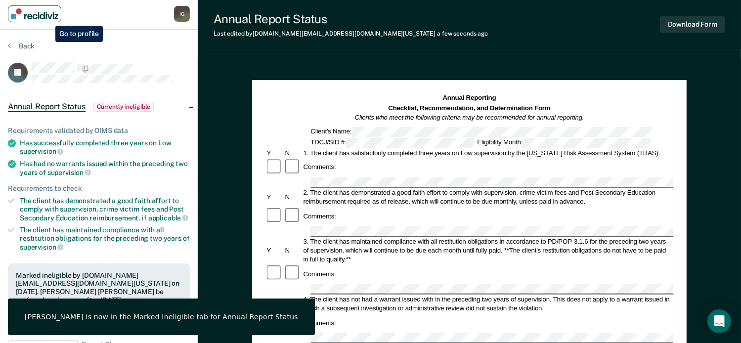
scroll to position [0, 0]
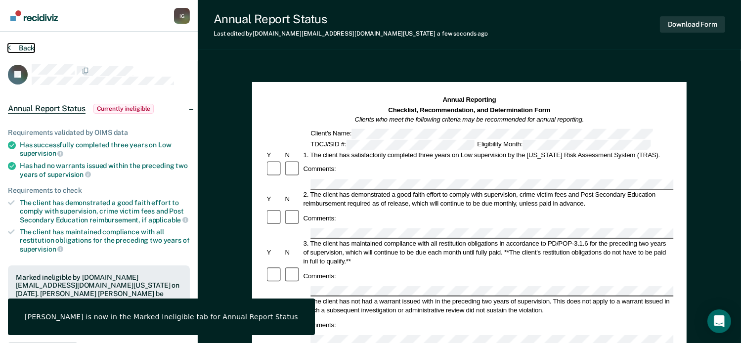
click at [29, 48] on button "Back" at bounding box center [21, 48] width 27 height 9
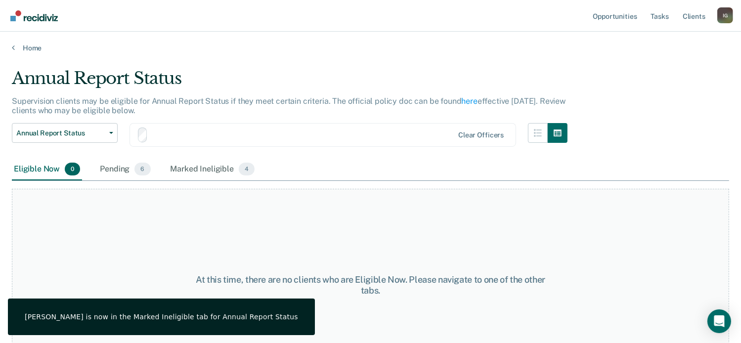
scroll to position [29, 0]
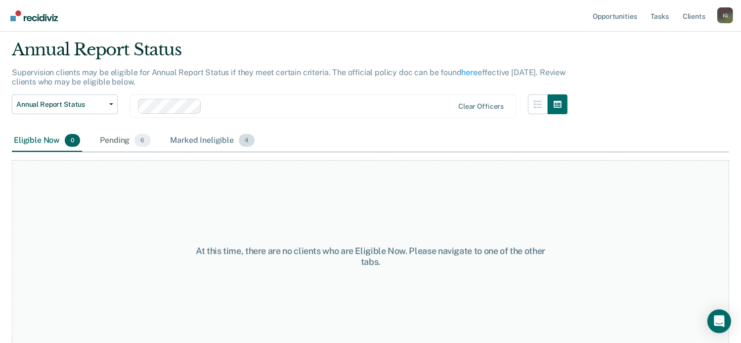
click at [239, 141] on span "4" at bounding box center [247, 140] width 16 height 13
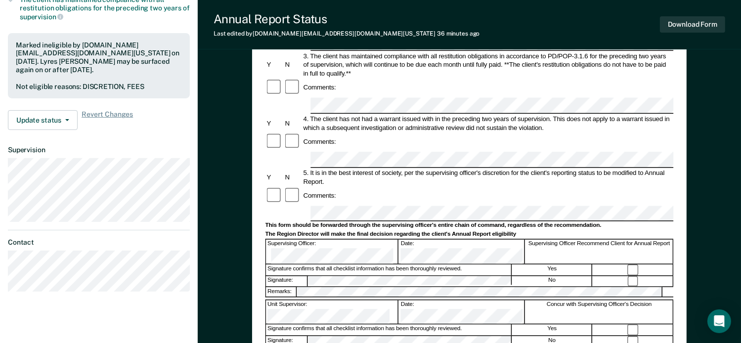
scroll to position [247, 0]
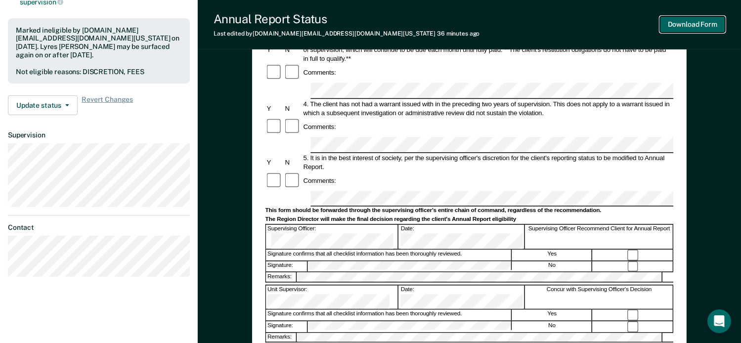
click at [671, 27] on button "Download Form" at bounding box center [692, 24] width 65 height 16
